Goal: Task Accomplishment & Management: Use online tool/utility

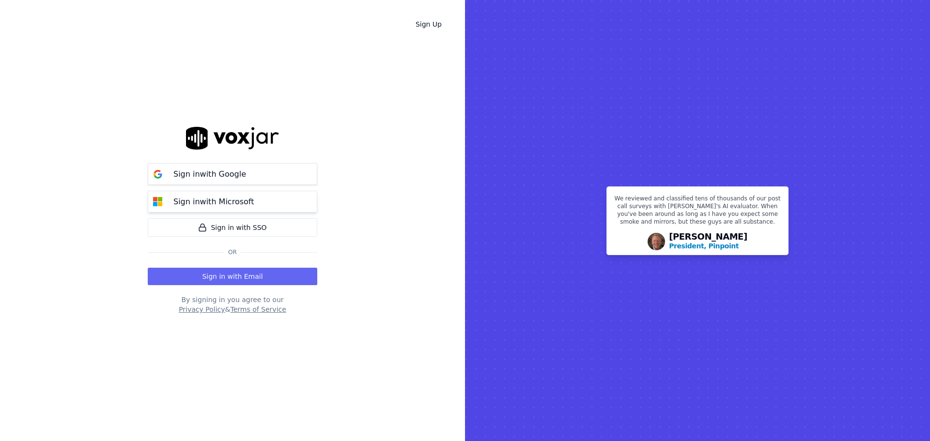
click at [206, 195] on button "Sign in with Microsoft" at bounding box center [233, 202] width 170 height 22
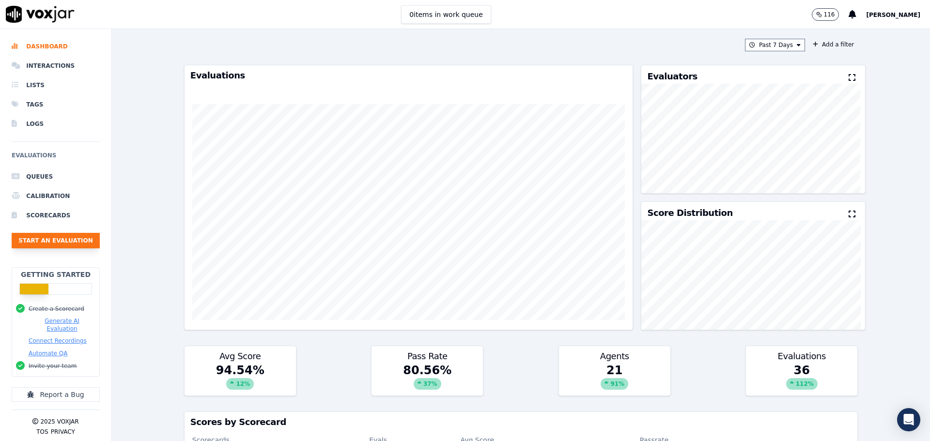
click at [37, 243] on button "Start an Evaluation" at bounding box center [56, 241] width 88 height 16
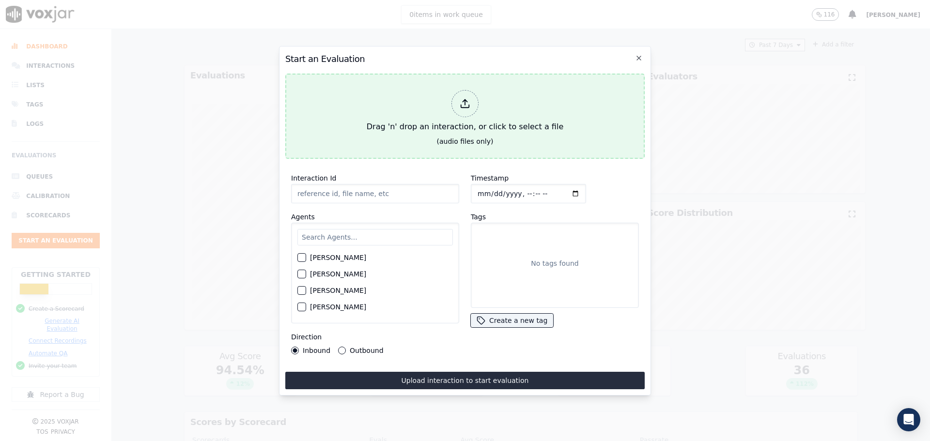
click at [488, 134] on button "Drag 'n' drop an interaction, or click to select a file (audio files only)" at bounding box center [465, 116] width 360 height 85
type input "QA_Check.mp3"
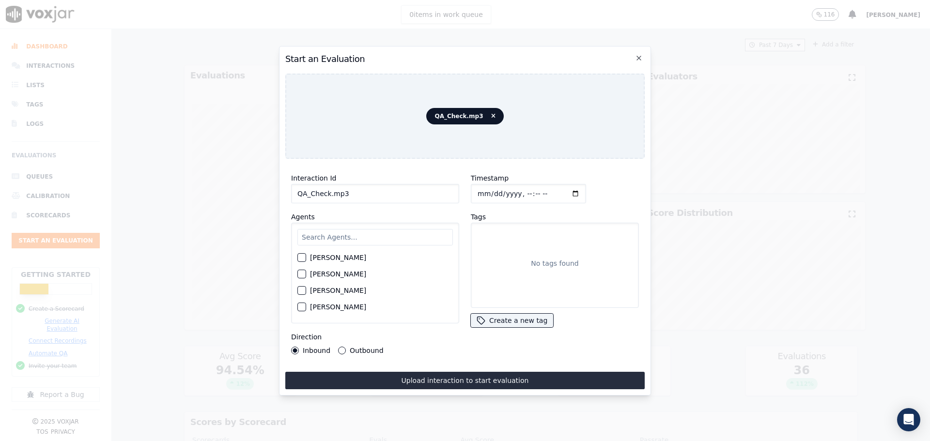
click at [314, 238] on input "text" at bounding box center [376, 237] width 156 height 16
type input "tam"
click at [318, 257] on label "[PERSON_NAME]" at bounding box center [338, 260] width 56 height 7
click at [306, 256] on button "[PERSON_NAME]" at bounding box center [302, 260] width 9 height 9
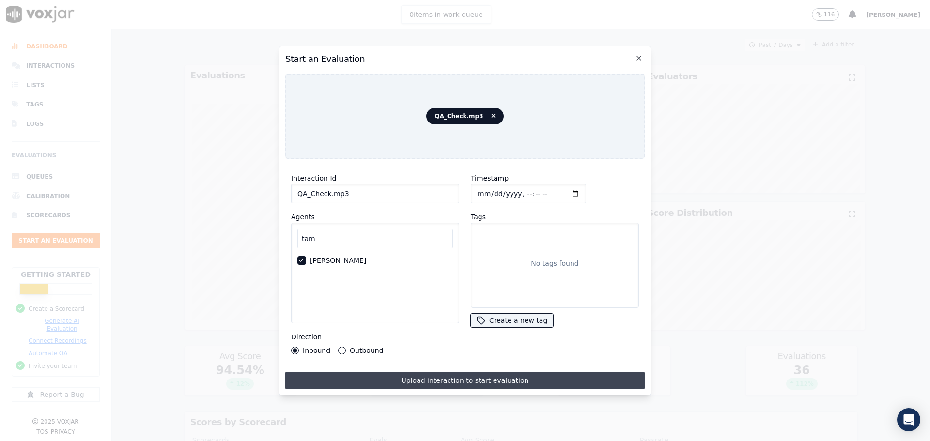
click at [345, 372] on button "Upload interaction to start evaluation" at bounding box center [465, 380] width 360 height 17
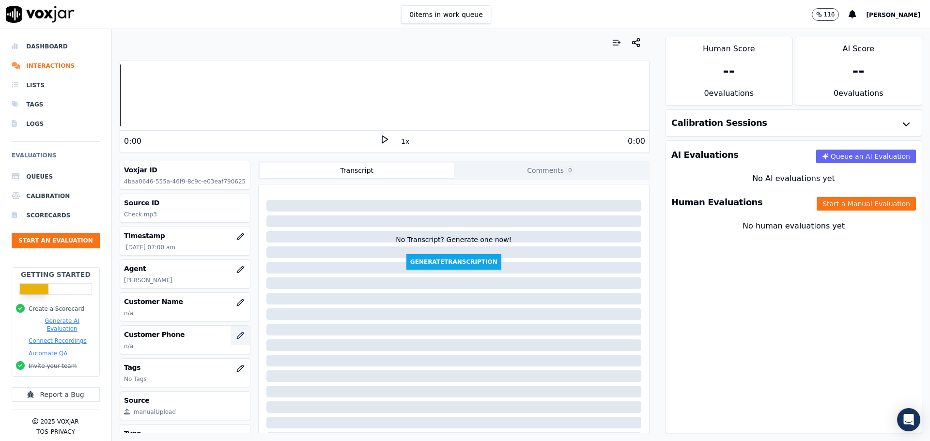
click at [231, 331] on button "button" at bounding box center [240, 335] width 19 height 19
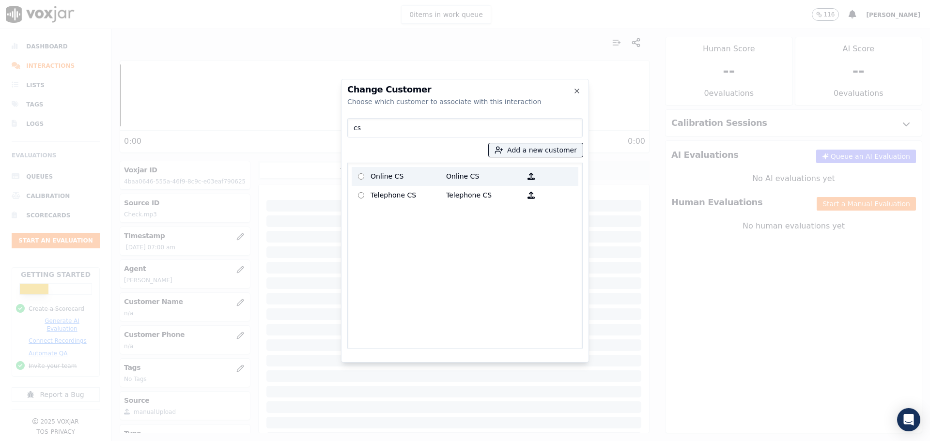
type input "cs"
click at [401, 181] on p "Online CS" at bounding box center [409, 176] width 76 height 15
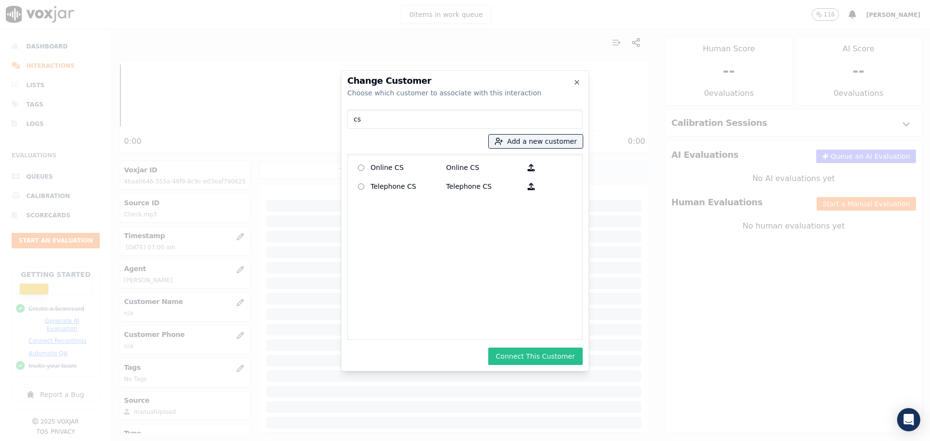
click at [527, 353] on button "Connect This Customer" at bounding box center [535, 356] width 94 height 17
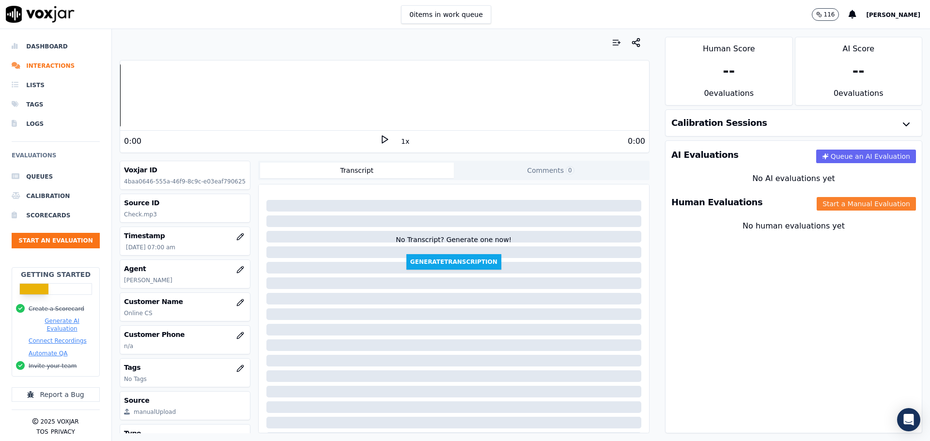
click at [850, 209] on button "Start a Manual Evaluation" at bounding box center [866, 204] width 99 height 14
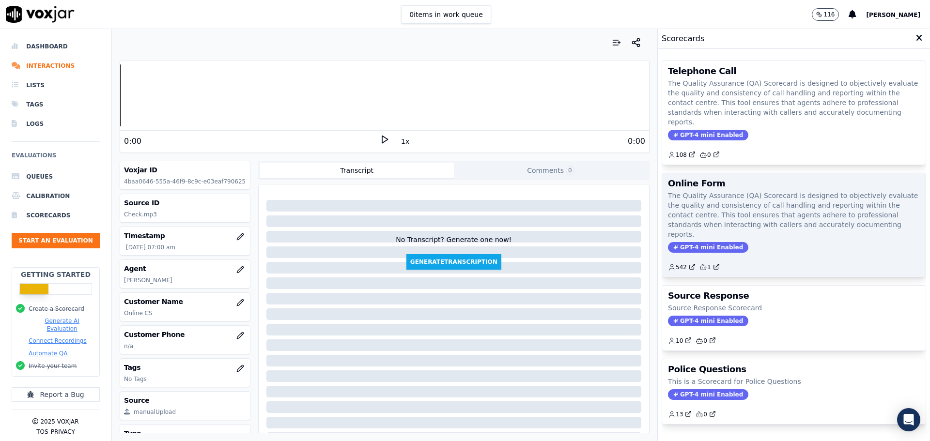
click at [748, 221] on div "Online Form The Quality Assurance (QA) Scorecard is designed to objectively eva…" at bounding box center [794, 225] width 264 height 104
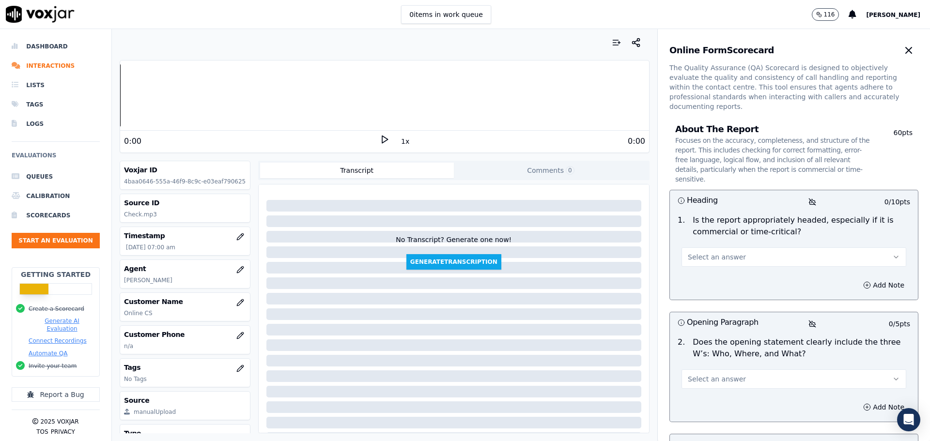
click at [743, 248] on button "Select an answer" at bounding box center [794, 257] width 225 height 19
click at [707, 289] on div "N/A" at bounding box center [778, 291] width 208 height 16
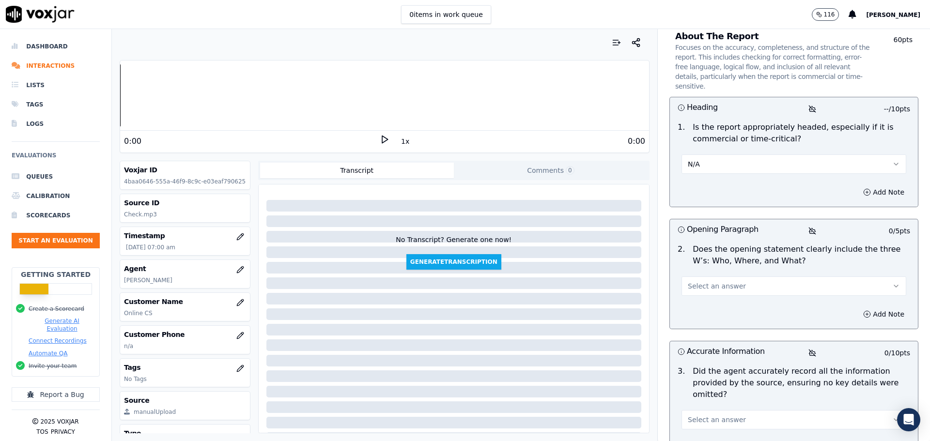
scroll to position [97, 0]
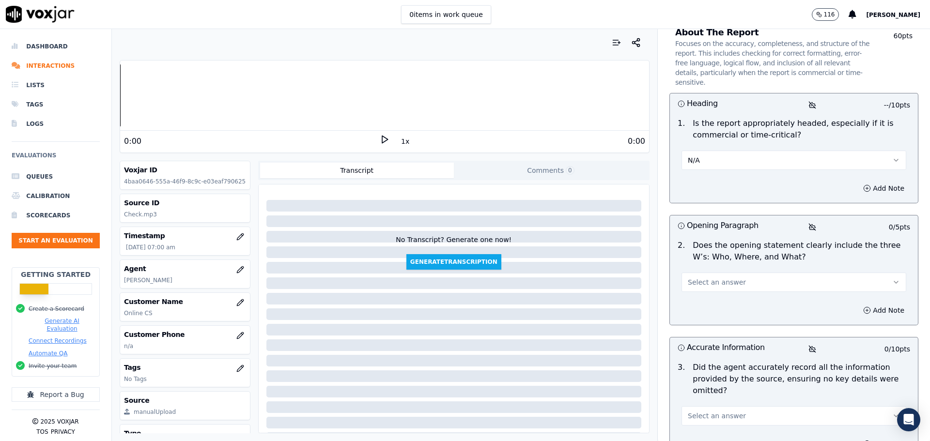
click at [723, 263] on div "Select an answer" at bounding box center [794, 277] width 240 height 29
click at [718, 273] on button "Select an answer" at bounding box center [794, 282] width 225 height 19
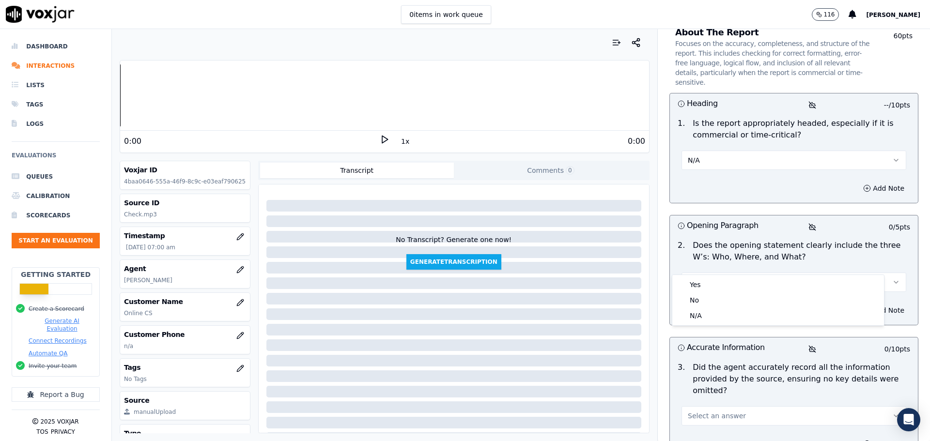
click at [703, 276] on div "Yes No N/A" at bounding box center [779, 300] width 212 height 50
click at [698, 283] on div "Yes" at bounding box center [778, 285] width 208 height 16
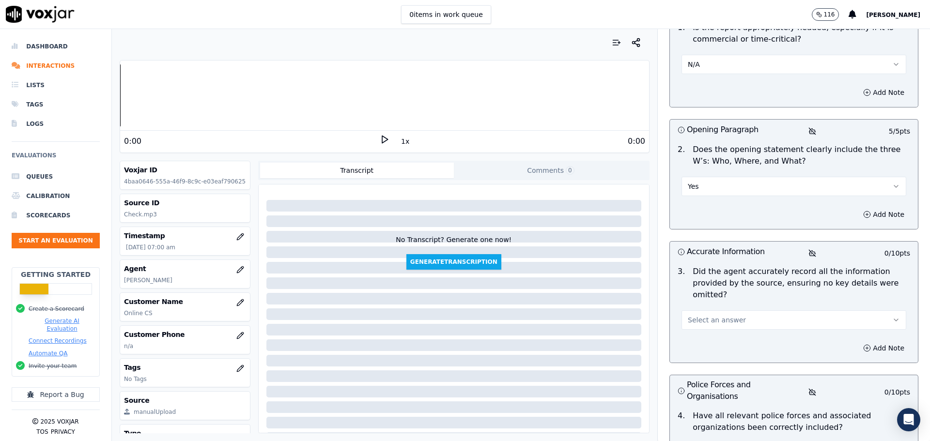
scroll to position [194, 0]
click at [698, 310] on button "Select an answer" at bounding box center [794, 319] width 225 height 19
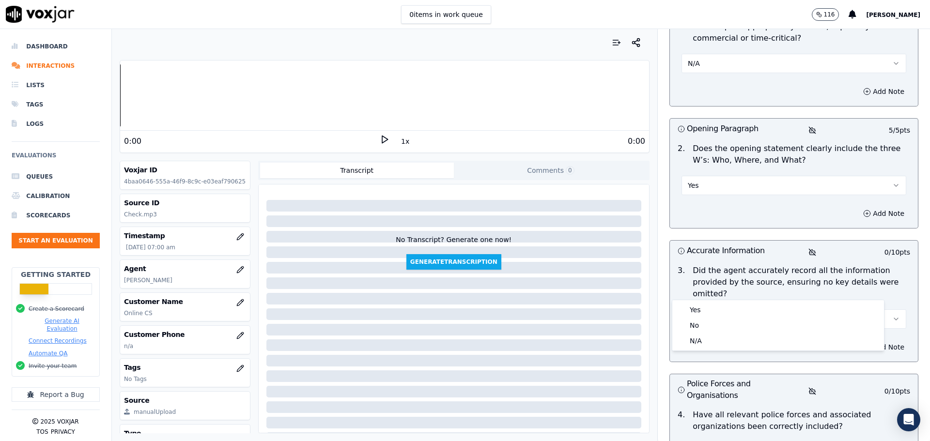
click at [692, 310] on button "Select an answer" at bounding box center [794, 319] width 225 height 19
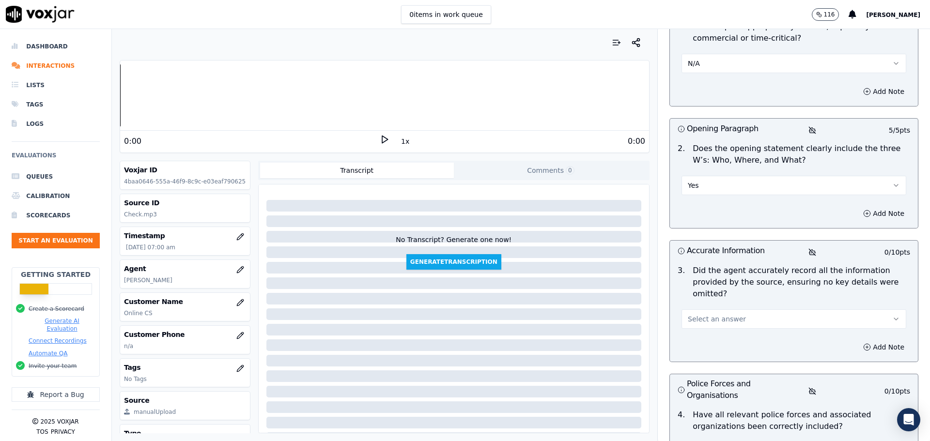
click at [692, 310] on button "Select an answer" at bounding box center [794, 319] width 225 height 19
click at [690, 316] on div "Yes" at bounding box center [778, 310] width 208 height 16
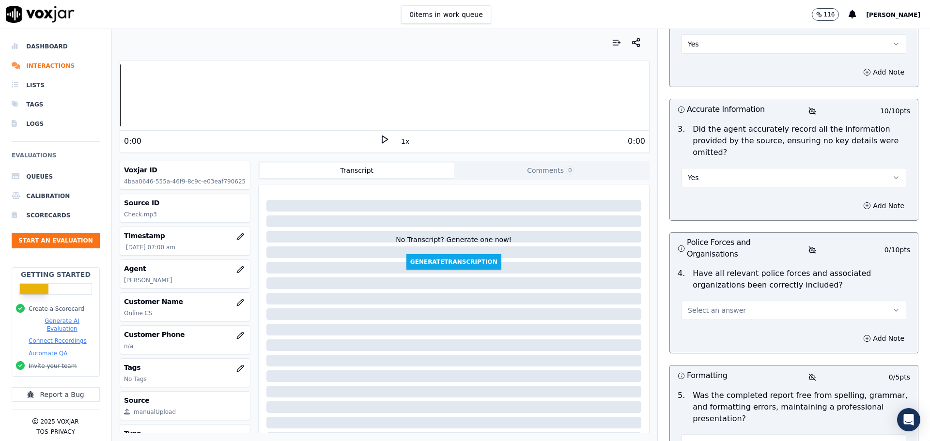
scroll to position [339, 0]
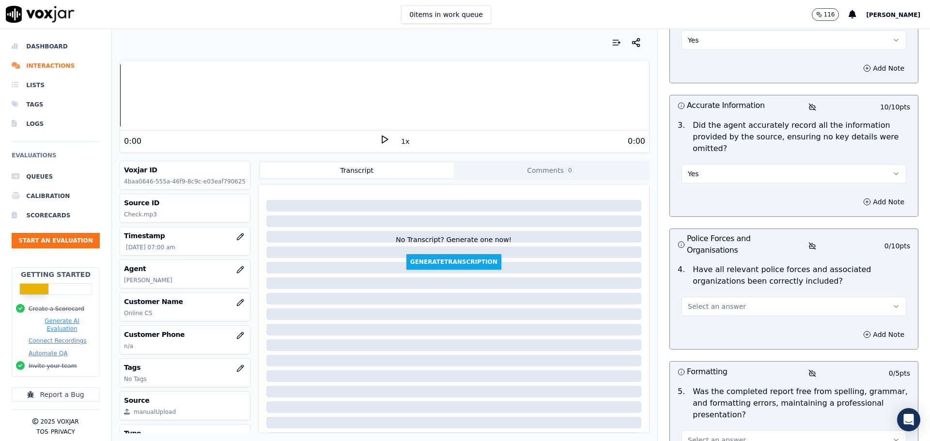
click at [699, 302] on span "Select an answer" at bounding box center [717, 307] width 58 height 10
click at [685, 296] on div "Yes" at bounding box center [778, 298] width 208 height 16
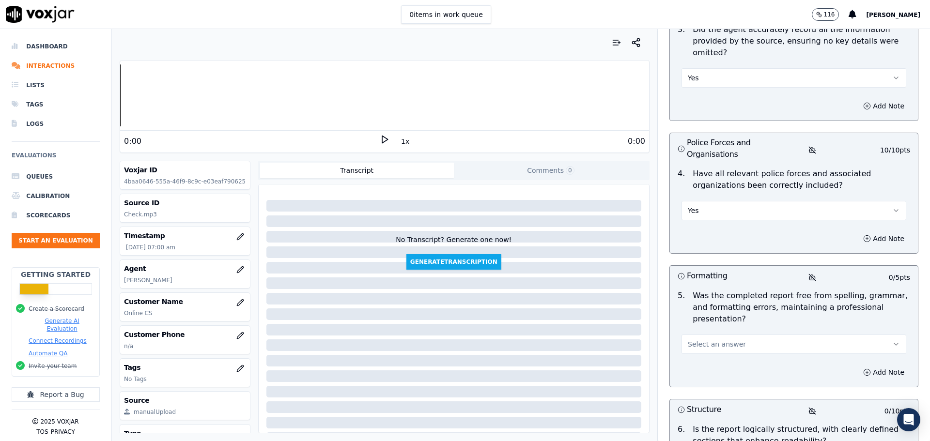
scroll to position [436, 0]
click at [699, 339] on span "Select an answer" at bounding box center [717, 344] width 58 height 10
click at [690, 321] on div "Yes" at bounding box center [778, 323] width 208 height 16
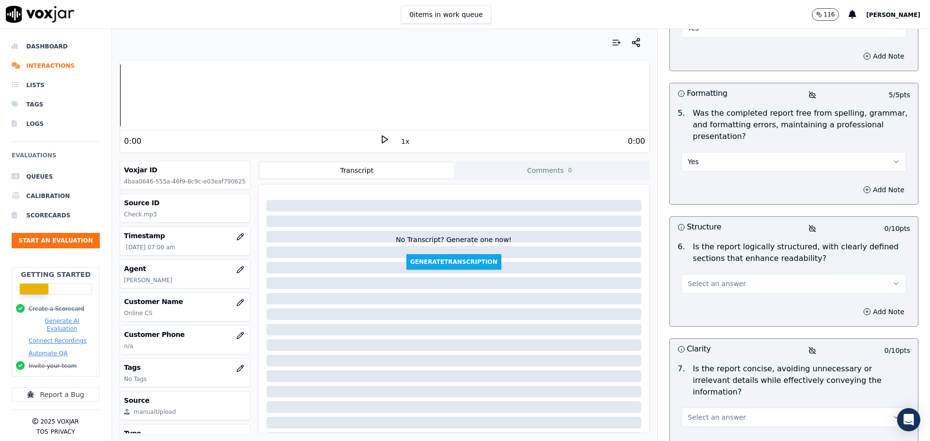
scroll to position [678, 0]
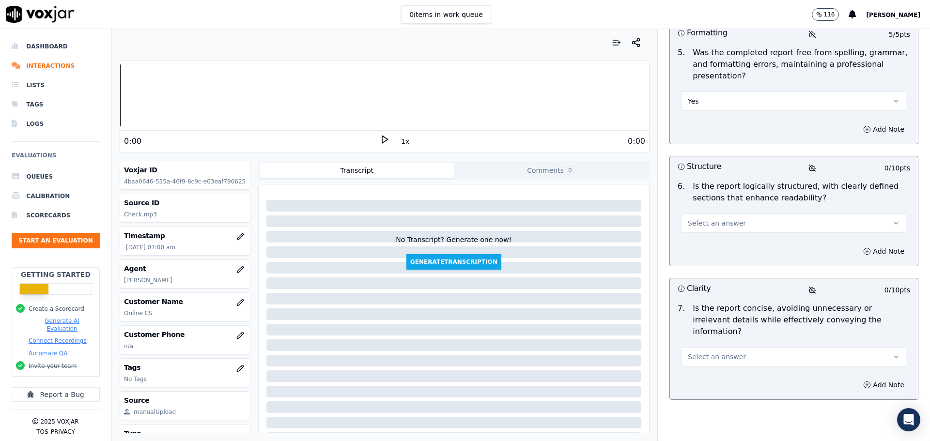
click at [715, 219] on span "Select an answer" at bounding box center [717, 224] width 58 height 10
click at [701, 195] on div "Yes" at bounding box center [778, 203] width 208 height 16
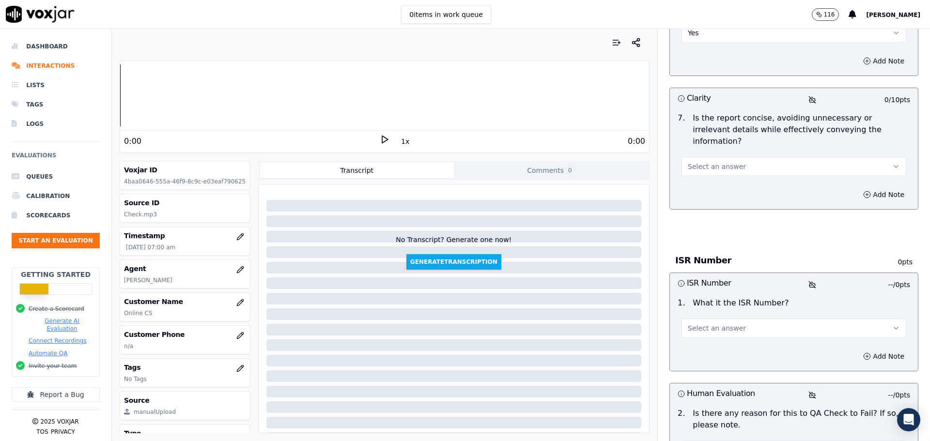
scroll to position [872, 0]
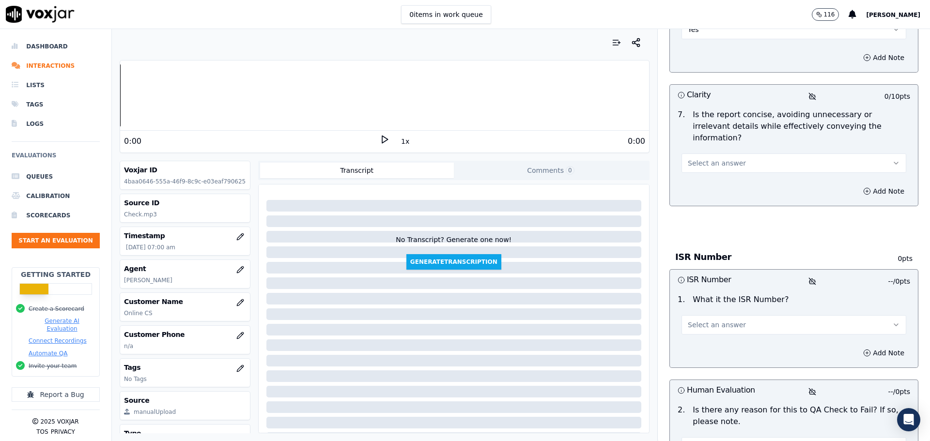
click at [732, 154] on button "Select an answer" at bounding box center [794, 163] width 225 height 19
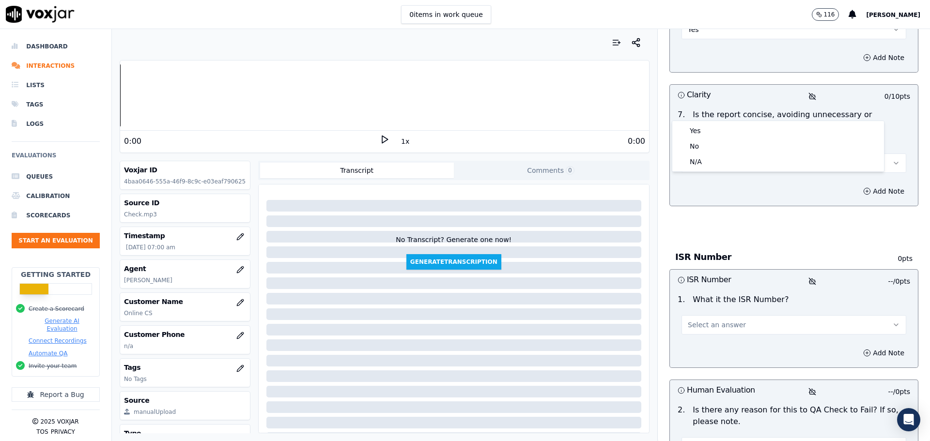
click at [722, 122] on div "Yes No N/A" at bounding box center [779, 146] width 212 height 50
click at [719, 126] on div "Yes" at bounding box center [778, 131] width 208 height 16
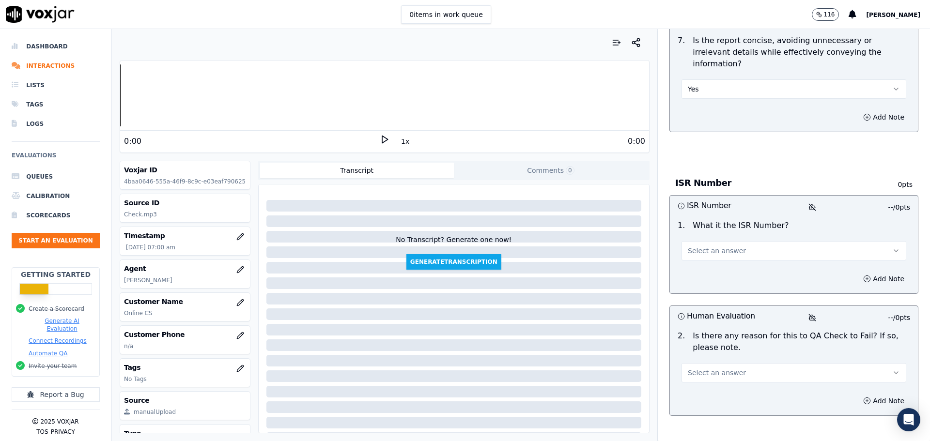
scroll to position [947, 0]
click at [696, 246] on span "Select an answer" at bounding box center [717, 251] width 58 height 10
click at [696, 213] on div "ISR" at bounding box center [778, 218] width 208 height 16
click at [858, 272] on button "Add Note" at bounding box center [884, 279] width 53 height 14
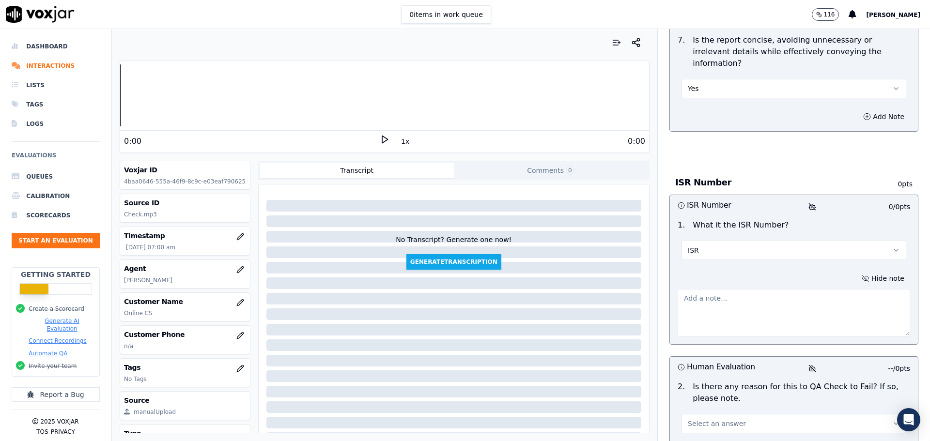
click at [815, 289] on textarea at bounding box center [794, 312] width 233 height 47
paste textarea "ISR2509106111295946"
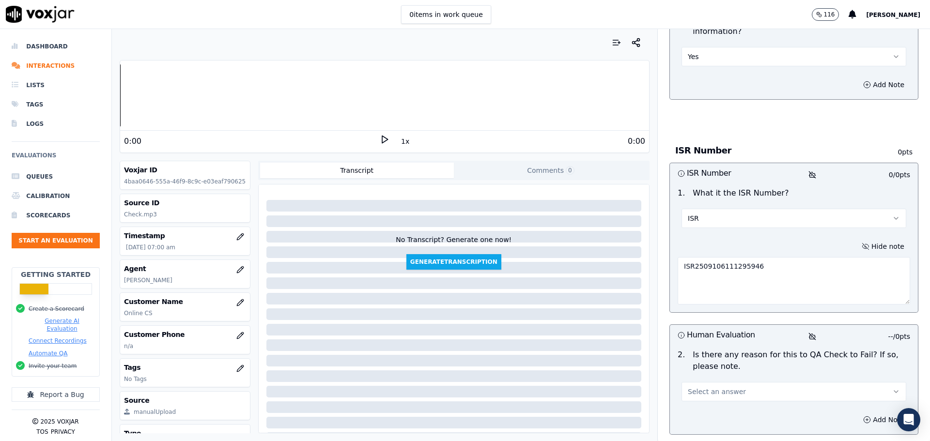
scroll to position [998, 0]
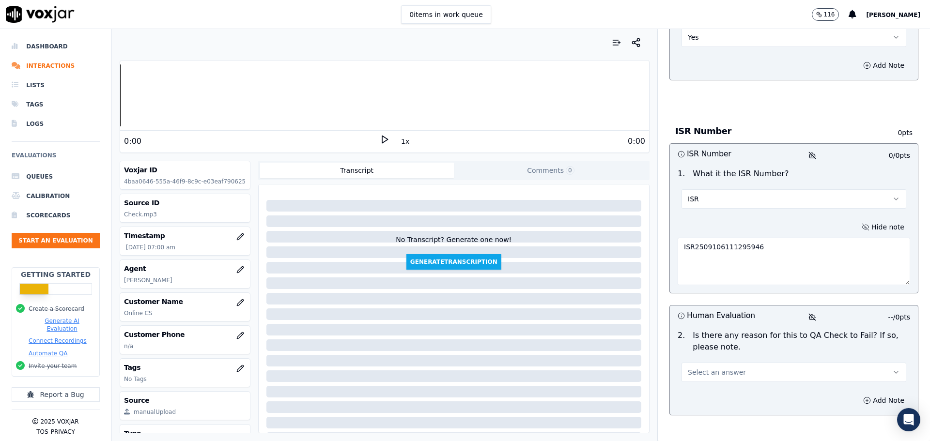
type textarea "ISR2509106111295946"
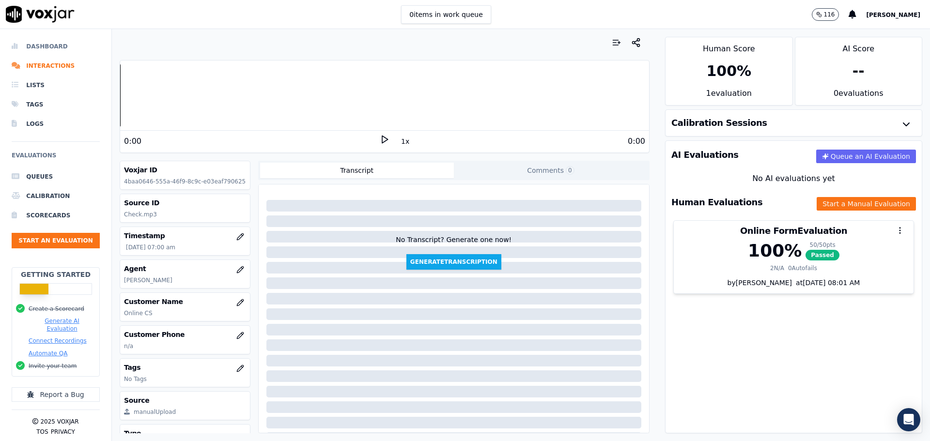
click at [46, 49] on li "Dashboard" at bounding box center [56, 46] width 88 height 19
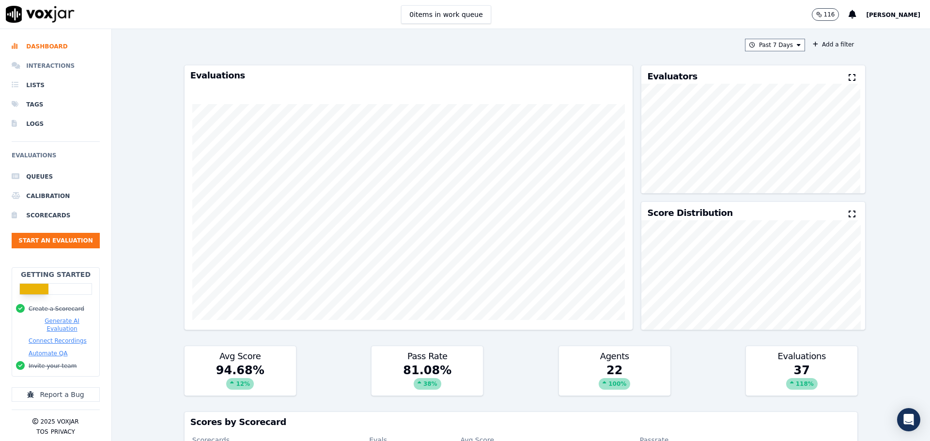
click at [40, 64] on li "Interactions" at bounding box center [56, 65] width 88 height 19
